Goal: Task Accomplishment & Management: Use online tool/utility

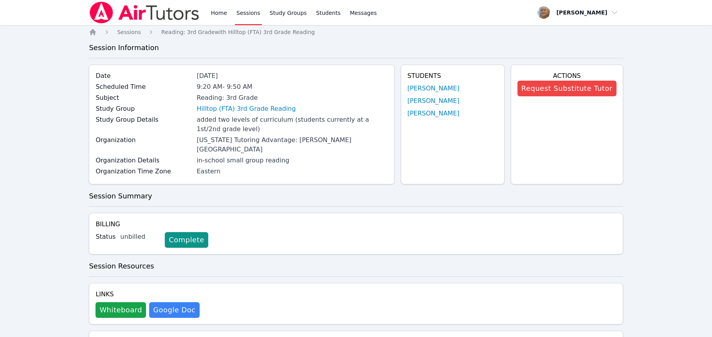
scroll to position [389, 0]
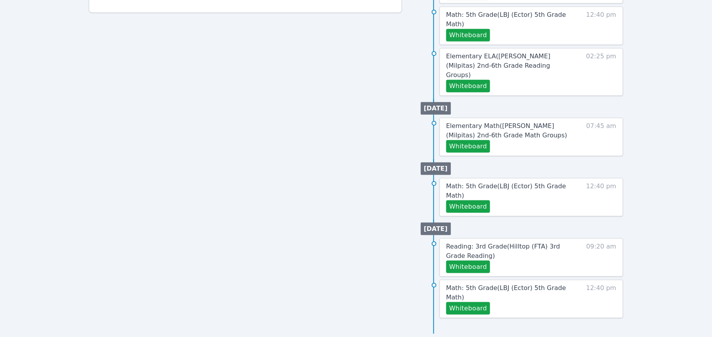
scroll to position [221, 0]
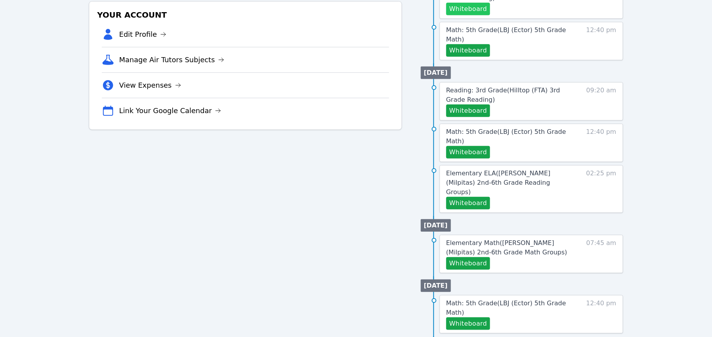
click at [490, 15] on button "Whiteboard" at bounding box center [468, 9] width 44 height 13
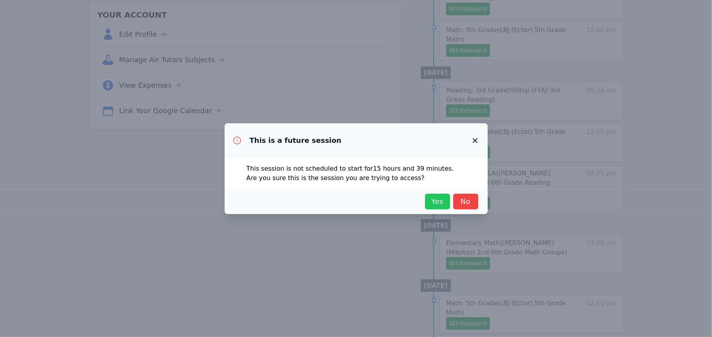
click at [446, 205] on span "Yes" at bounding box center [437, 201] width 17 height 11
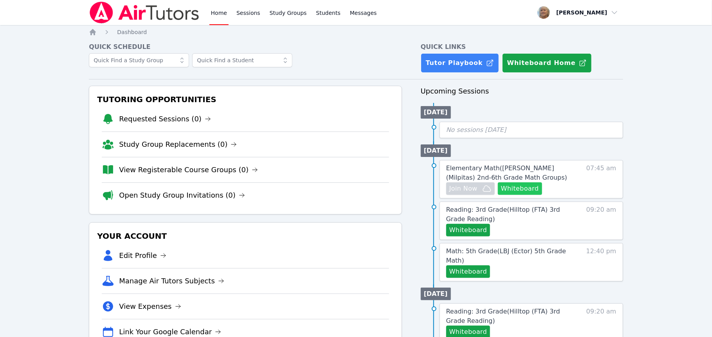
click at [540, 195] on button "Whiteboard" at bounding box center [520, 188] width 44 height 13
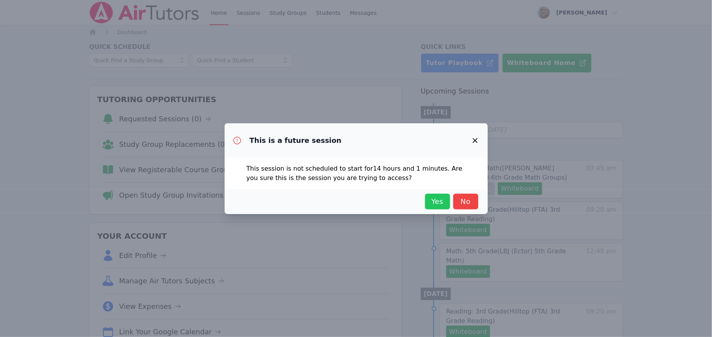
click at [446, 207] on span "Yes" at bounding box center [437, 201] width 17 height 11
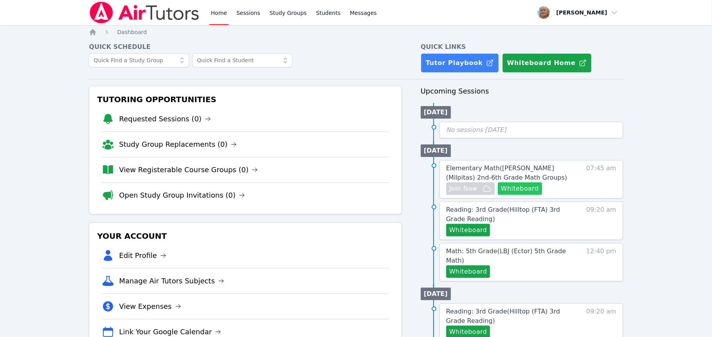
click at [542, 195] on button "Whiteboard" at bounding box center [520, 188] width 44 height 13
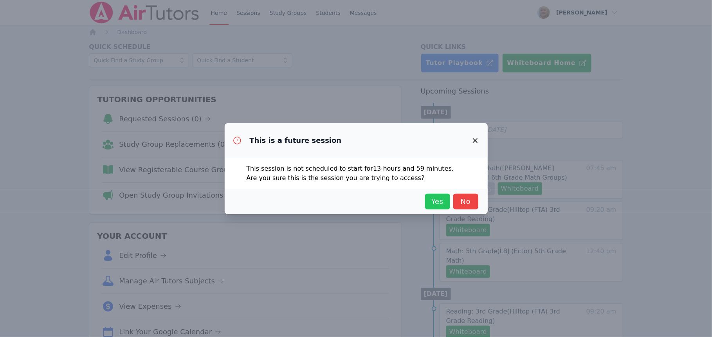
click at [450, 205] on button "Yes" at bounding box center [437, 202] width 25 height 16
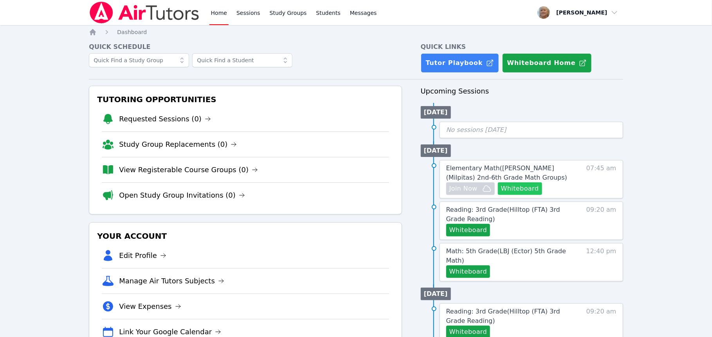
click at [542, 195] on button "Whiteboard" at bounding box center [520, 188] width 44 height 13
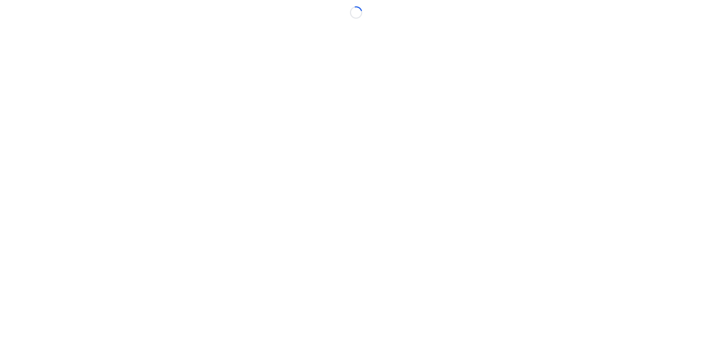
click at [461, 209] on body "Loading..." at bounding box center [356, 168] width 712 height 337
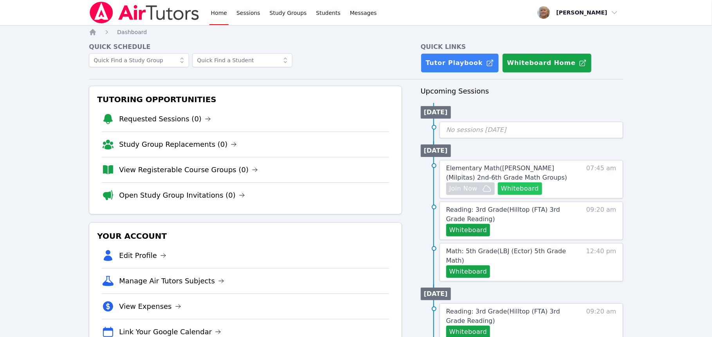
click at [542, 195] on button "Whiteboard" at bounding box center [520, 188] width 44 height 13
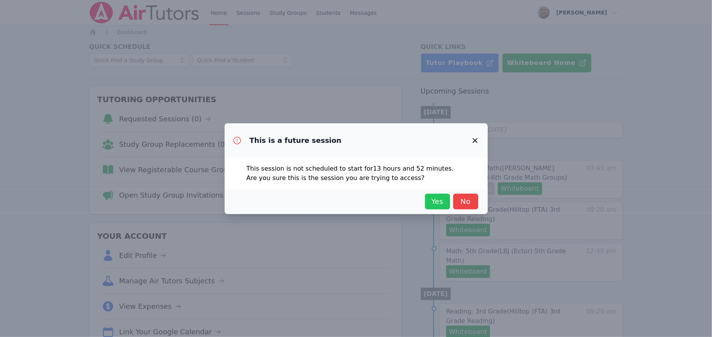
click at [446, 207] on span "Yes" at bounding box center [437, 201] width 17 height 11
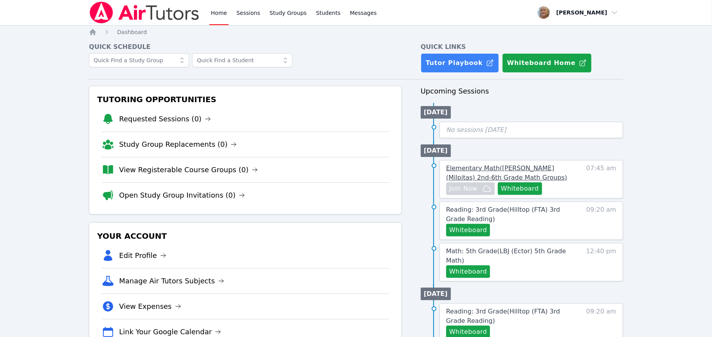
click at [487, 181] on span "Elementary Math ( Weller (Milpitas) 2nd-6th Grade Math Groups )" at bounding box center [506, 172] width 121 height 17
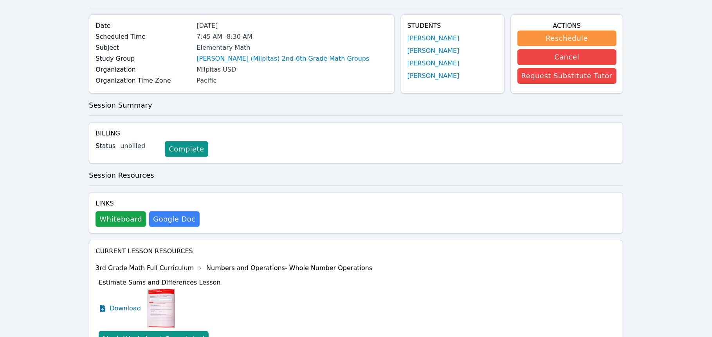
scroll to position [47, 0]
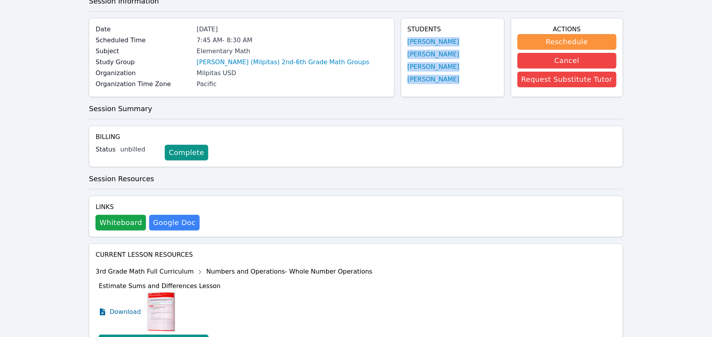
drag, startPoint x: 458, startPoint y: 117, endPoint x: 396, endPoint y: 65, distance: 81.1
click at [401, 63] on div "Students Ayden Alponte Jayden Hua Marvin Segovia Cortez Alaynah Moore" at bounding box center [453, 57] width 104 height 79
copy ul "Ayden Alponte Jayden Hua Marvin Segovia Cortez Alaynah Moore"
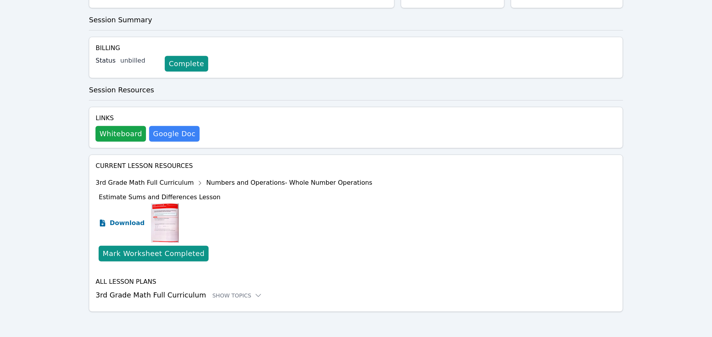
click at [133, 218] on span "Download" at bounding box center [127, 222] width 35 height 9
click at [261, 294] on icon at bounding box center [258, 295] width 5 height 2
click at [263, 292] on div "Show Topics" at bounding box center [238, 296] width 50 height 8
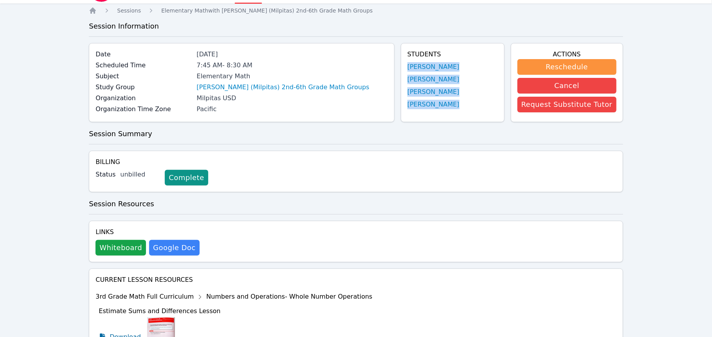
scroll to position [0, 0]
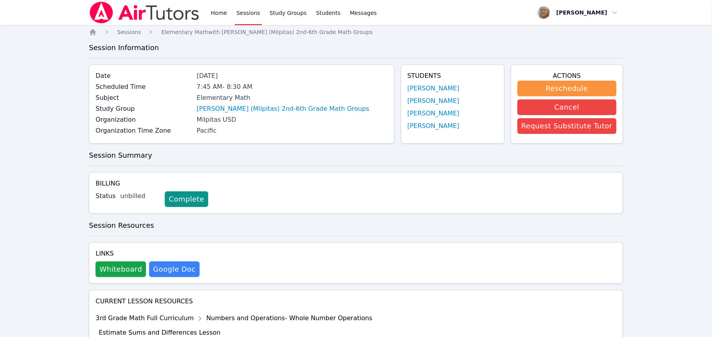
click at [685, 76] on div "Home Sessions Study Groups Students Messages Open user menu Winifred Edwards Op…" at bounding box center [356, 292] width 712 height 584
click at [229, 14] on link "Home" at bounding box center [218, 12] width 19 height 25
